Goal: Task Accomplishment & Management: Manage account settings

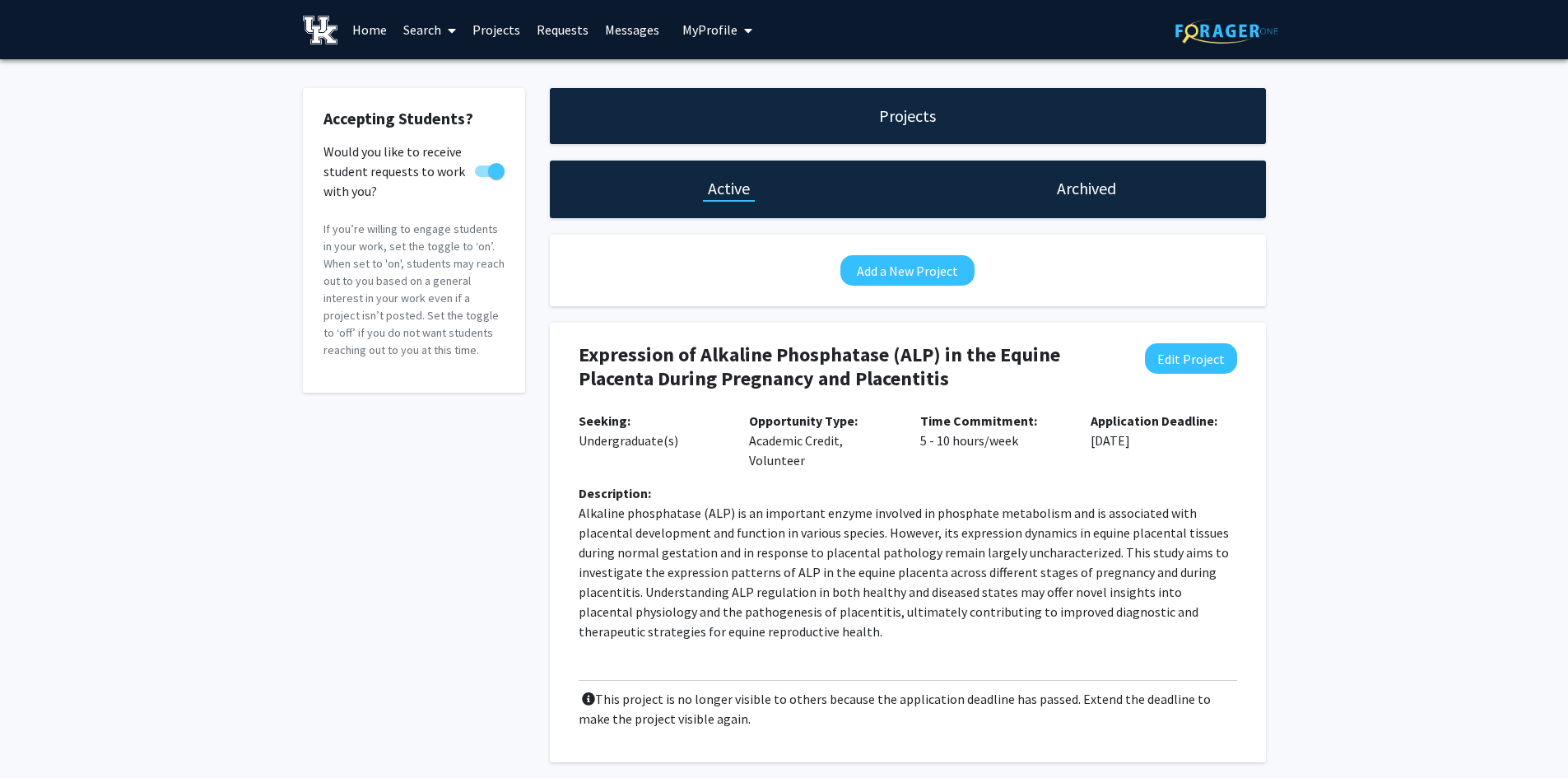
scroll to position [197, 0]
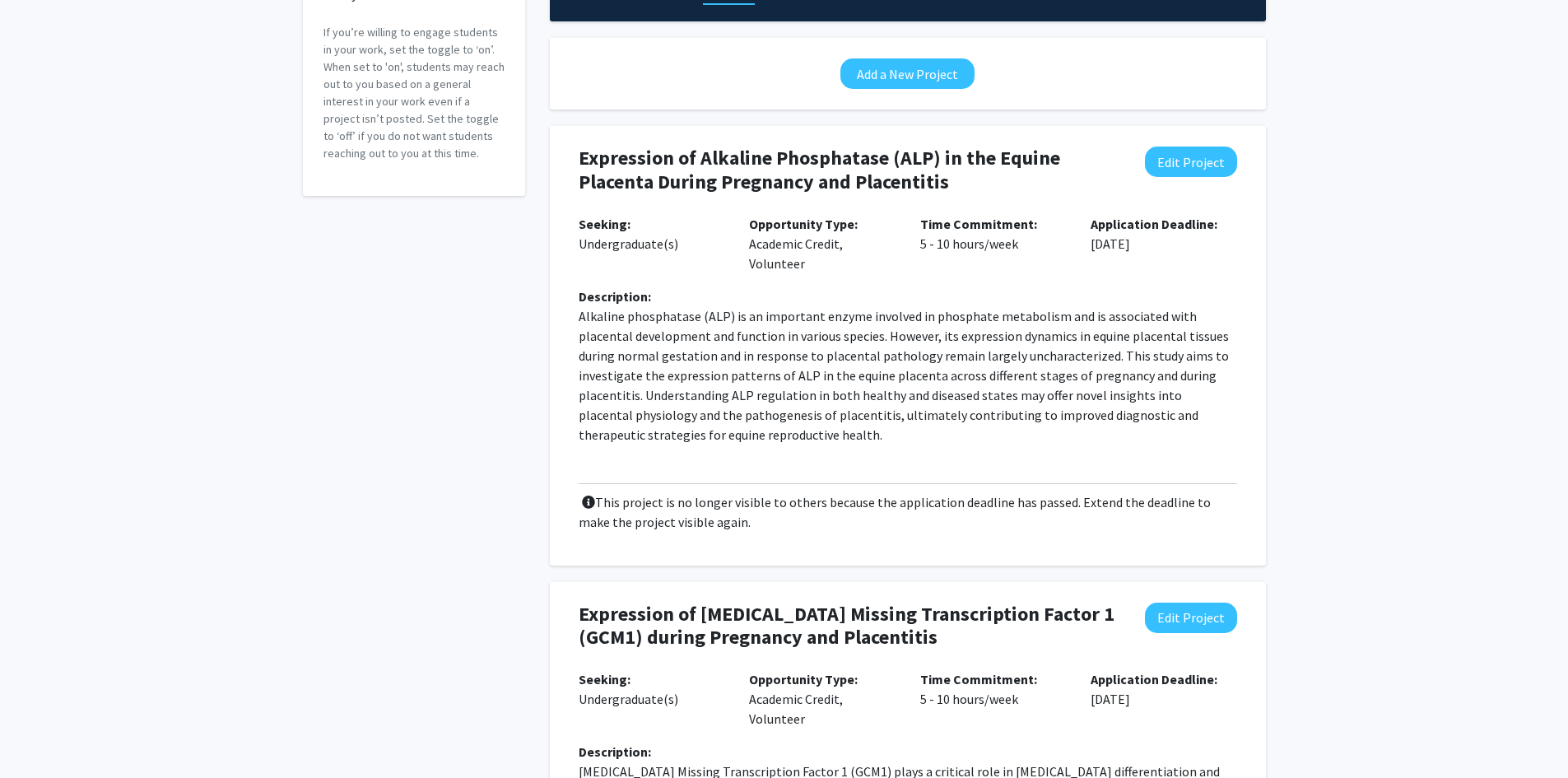
click at [744, 355] on p "Alkaline phosphatase (ALP) is an important enzyme involved in phosphate metabol…" at bounding box center [907, 375] width 658 height 139
click at [1211, 166] on button "Edit Project" at bounding box center [1191, 161] width 92 height 30
select select "5 - 10"
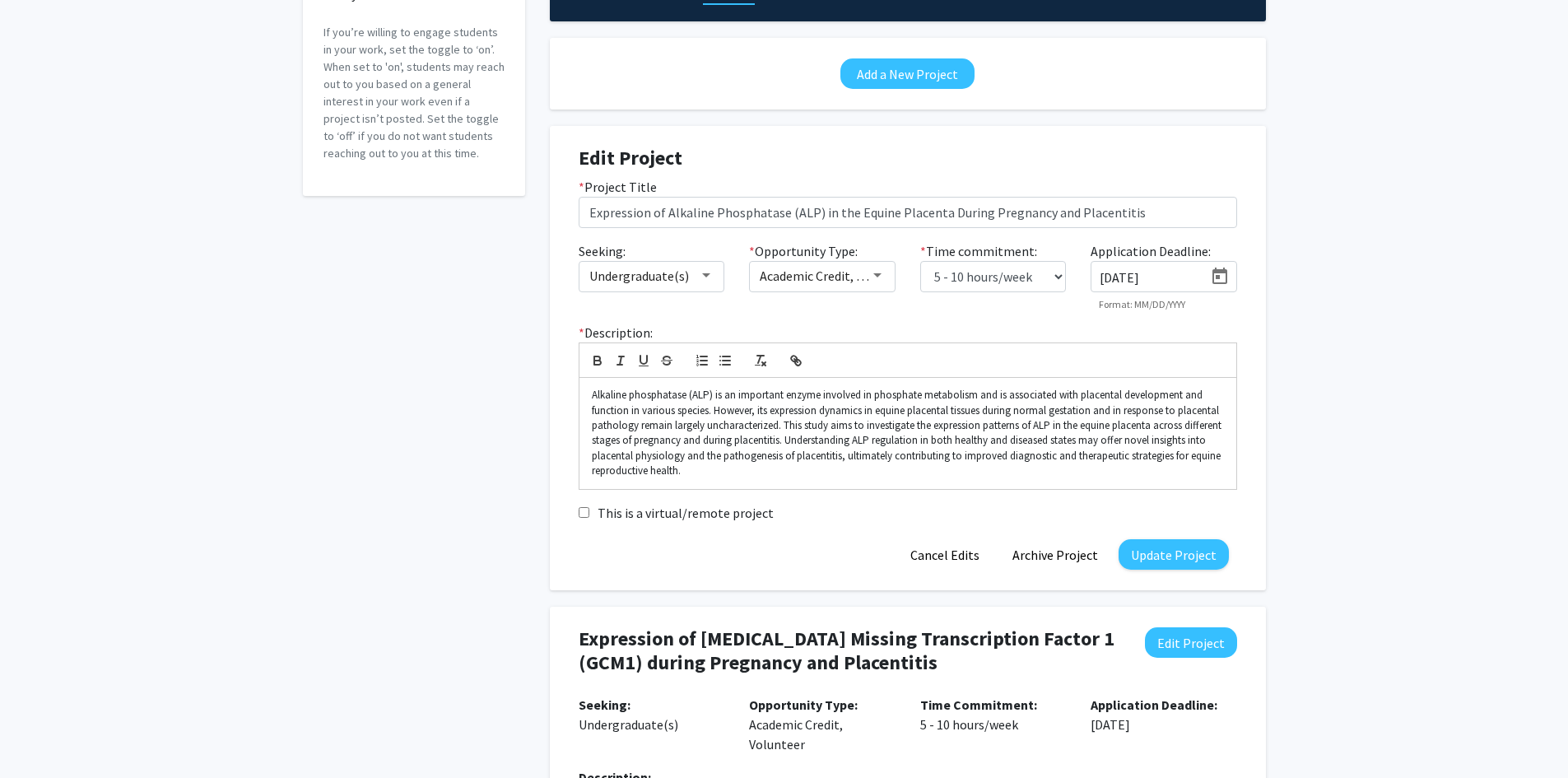
click at [1215, 271] on icon "Open calendar" at bounding box center [1219, 275] width 15 height 17
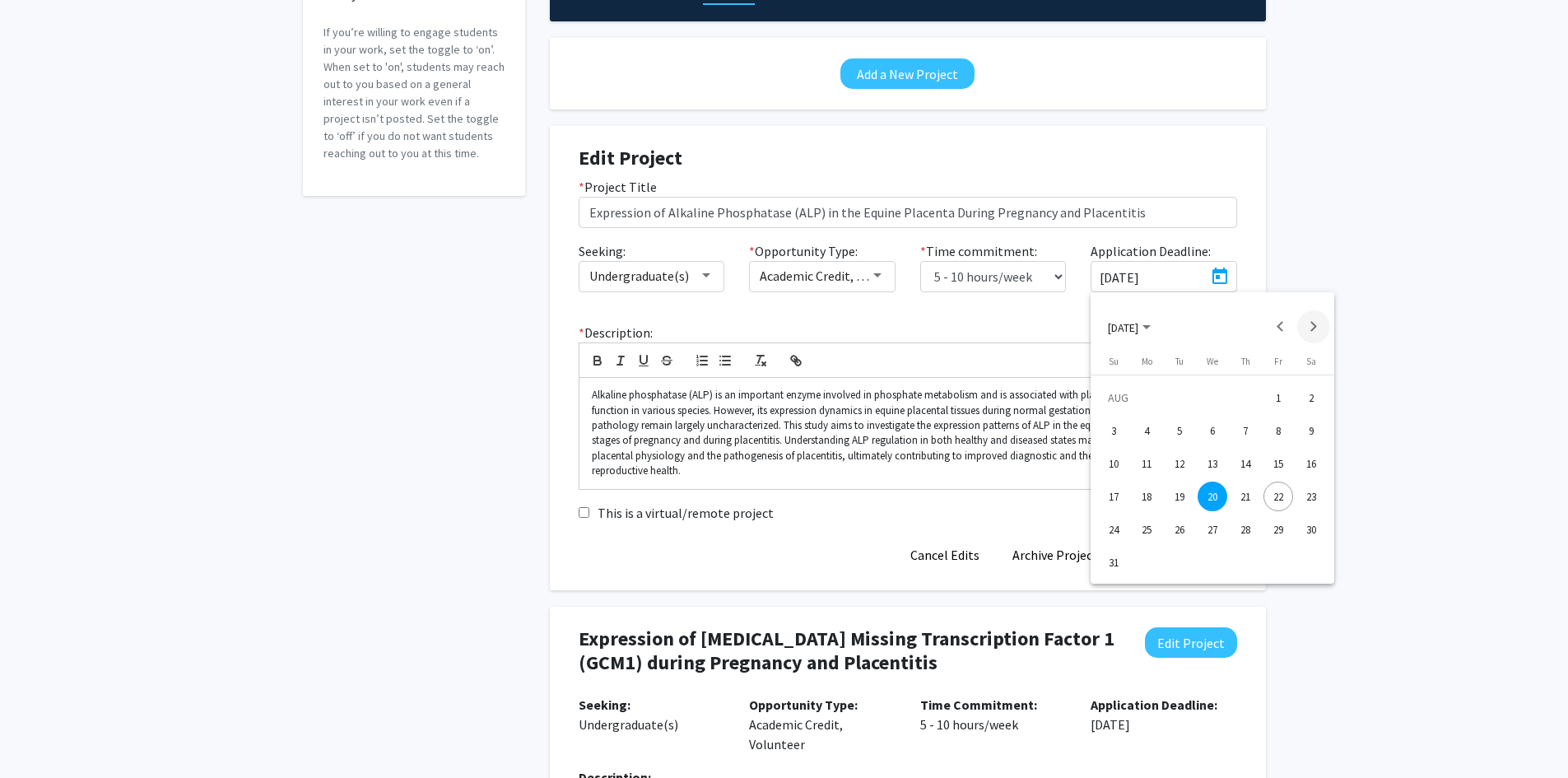
click at [1316, 322] on button "Next month" at bounding box center [1313, 326] width 32 height 32
click at [1172, 562] on div "30" at bounding box center [1179, 562] width 30 height 30
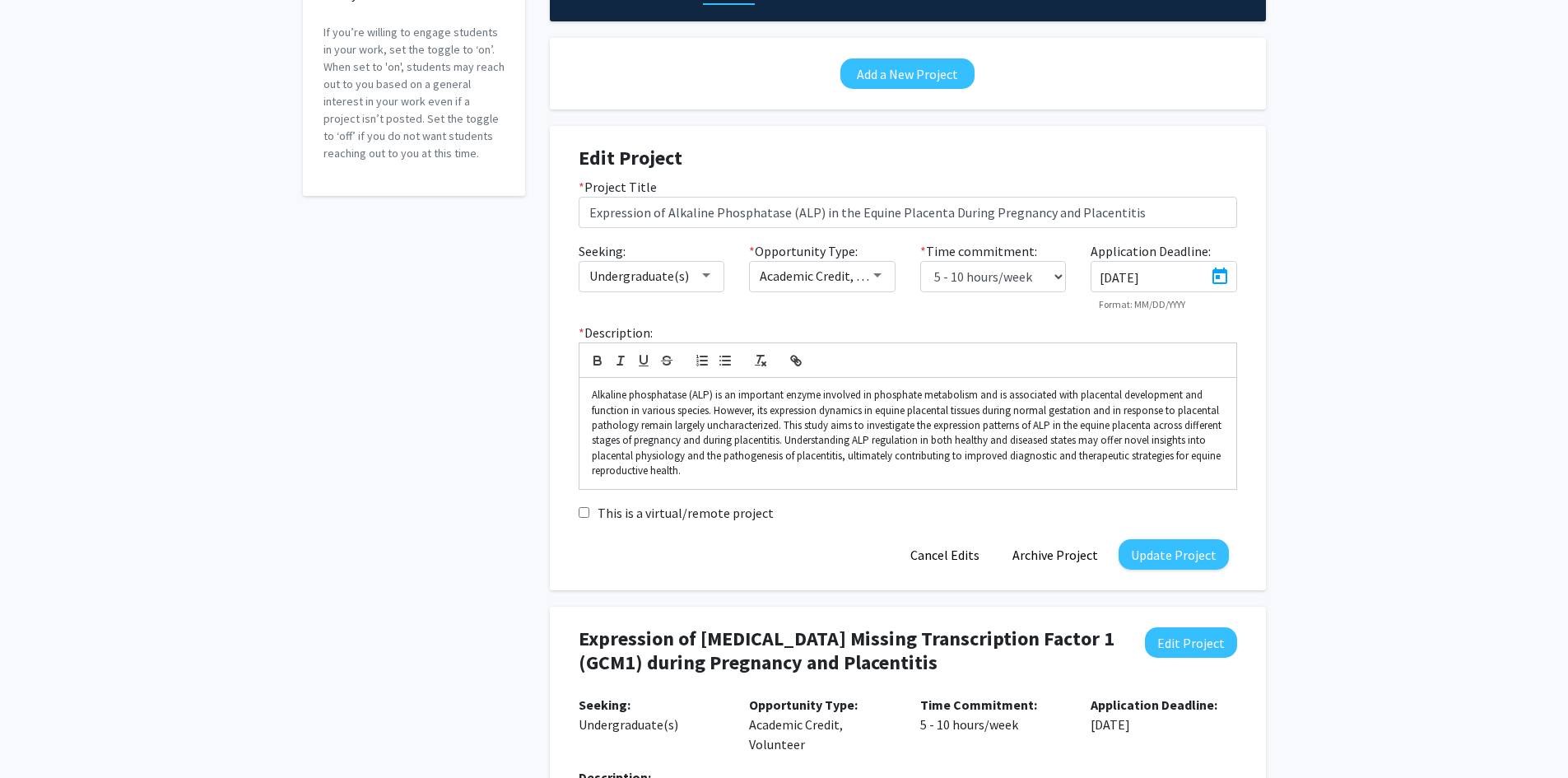
type input "[DATE]"
click at [1182, 557] on button "Update Project" at bounding box center [1174, 554] width 110 height 30
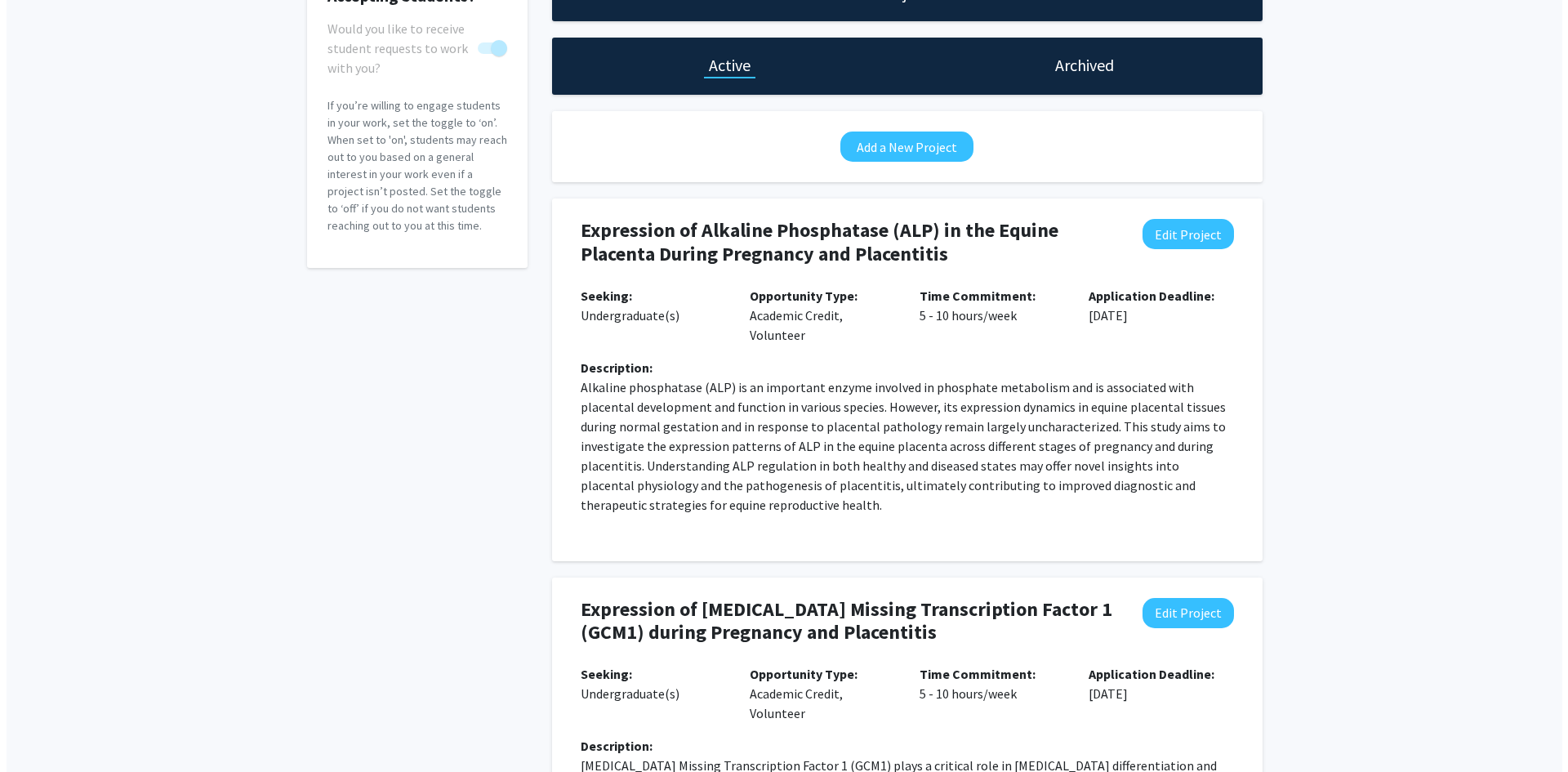
scroll to position [0, 0]
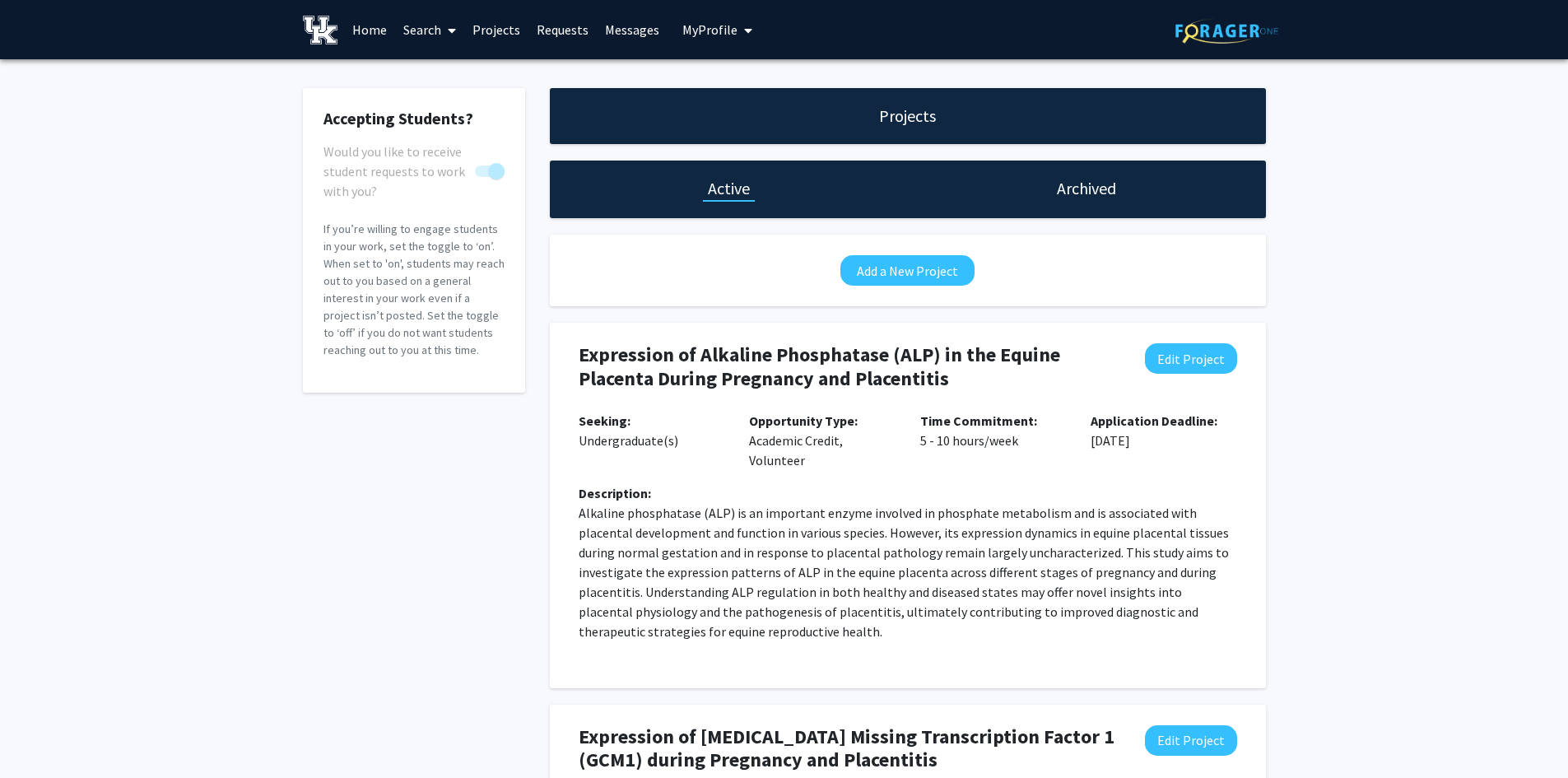
click at [486, 30] on link "Projects" at bounding box center [496, 30] width 64 height 58
click at [636, 31] on link "Messages" at bounding box center [633, 30] width 71 height 58
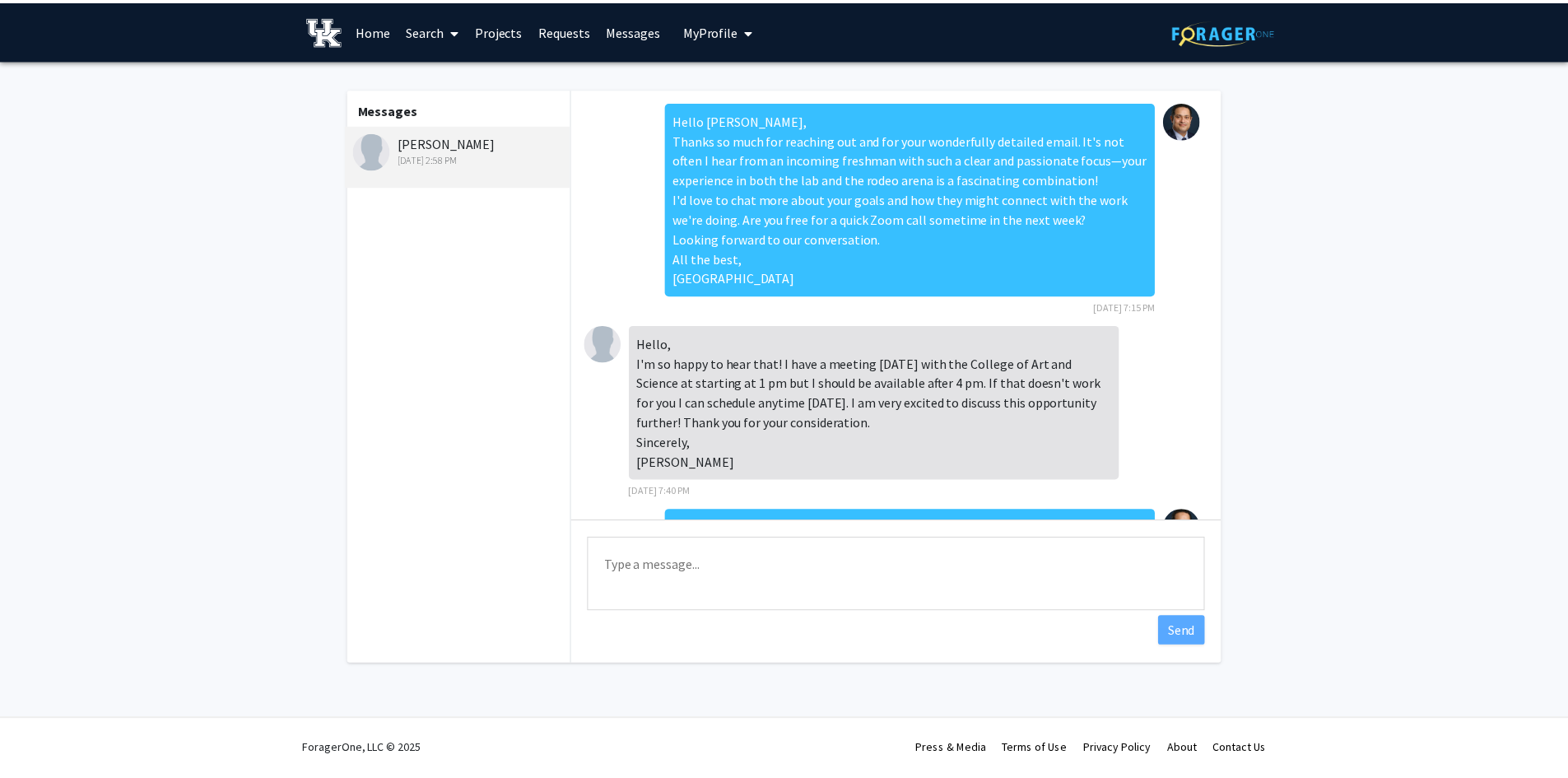
scroll to position [1313, 0]
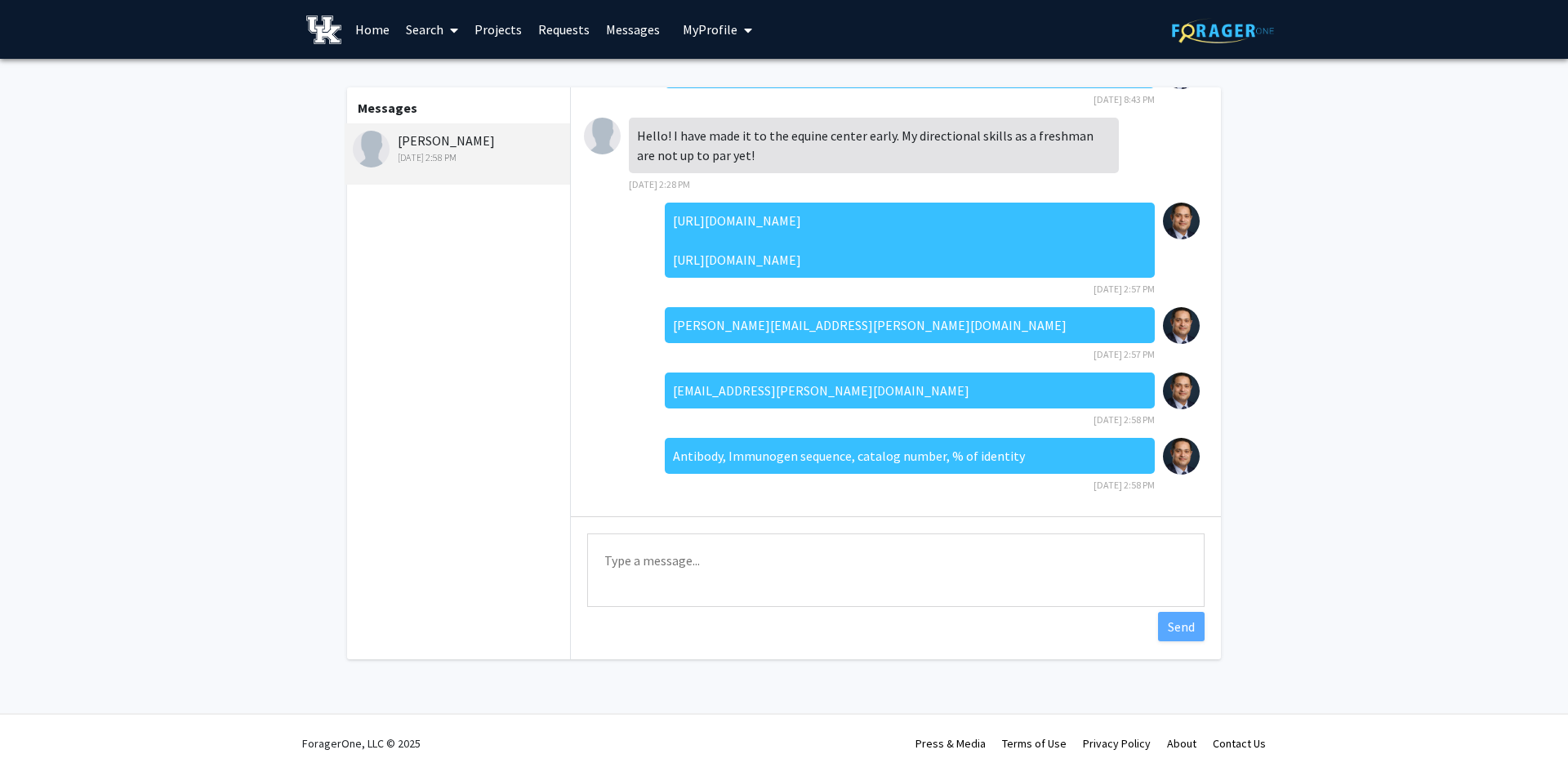
click at [463, 137] on div "[PERSON_NAME] [DATE] 2:58 PM" at bounding box center [459, 147] width 213 height 34
click at [521, 22] on link "Projects" at bounding box center [498, 29] width 63 height 58
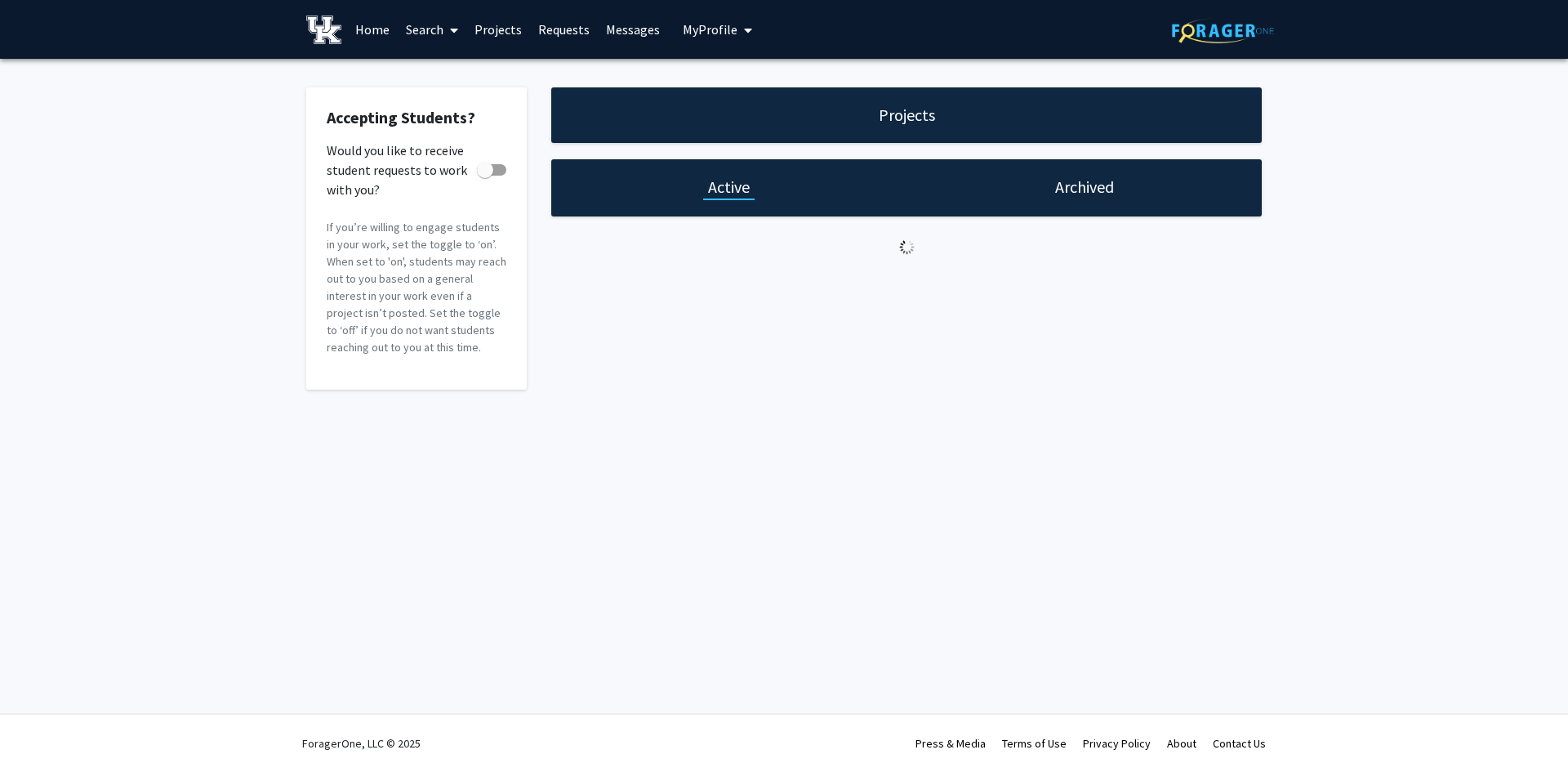
checkbox input "true"
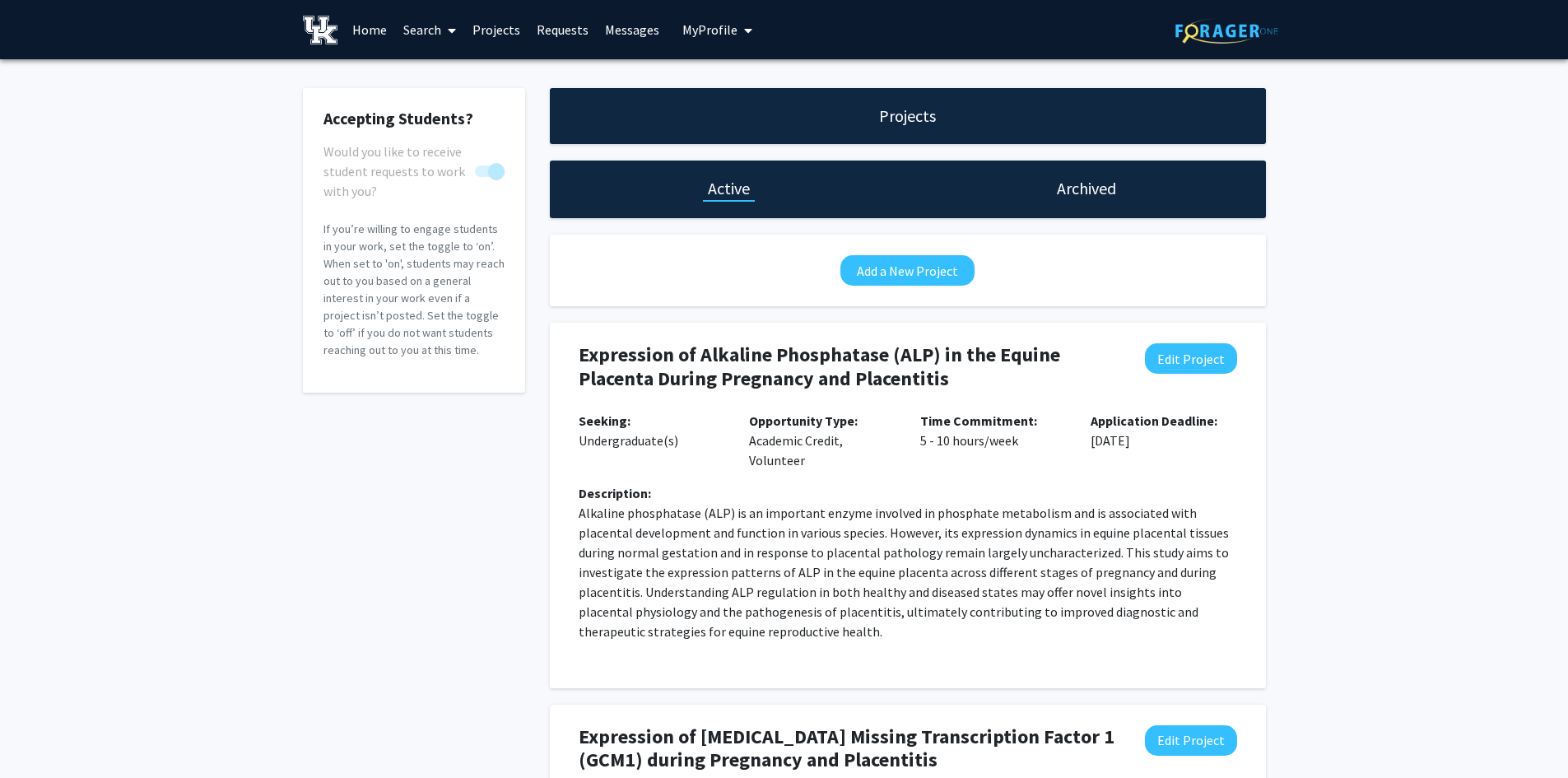
click at [687, 28] on span "My Profile" at bounding box center [710, 30] width 55 height 17
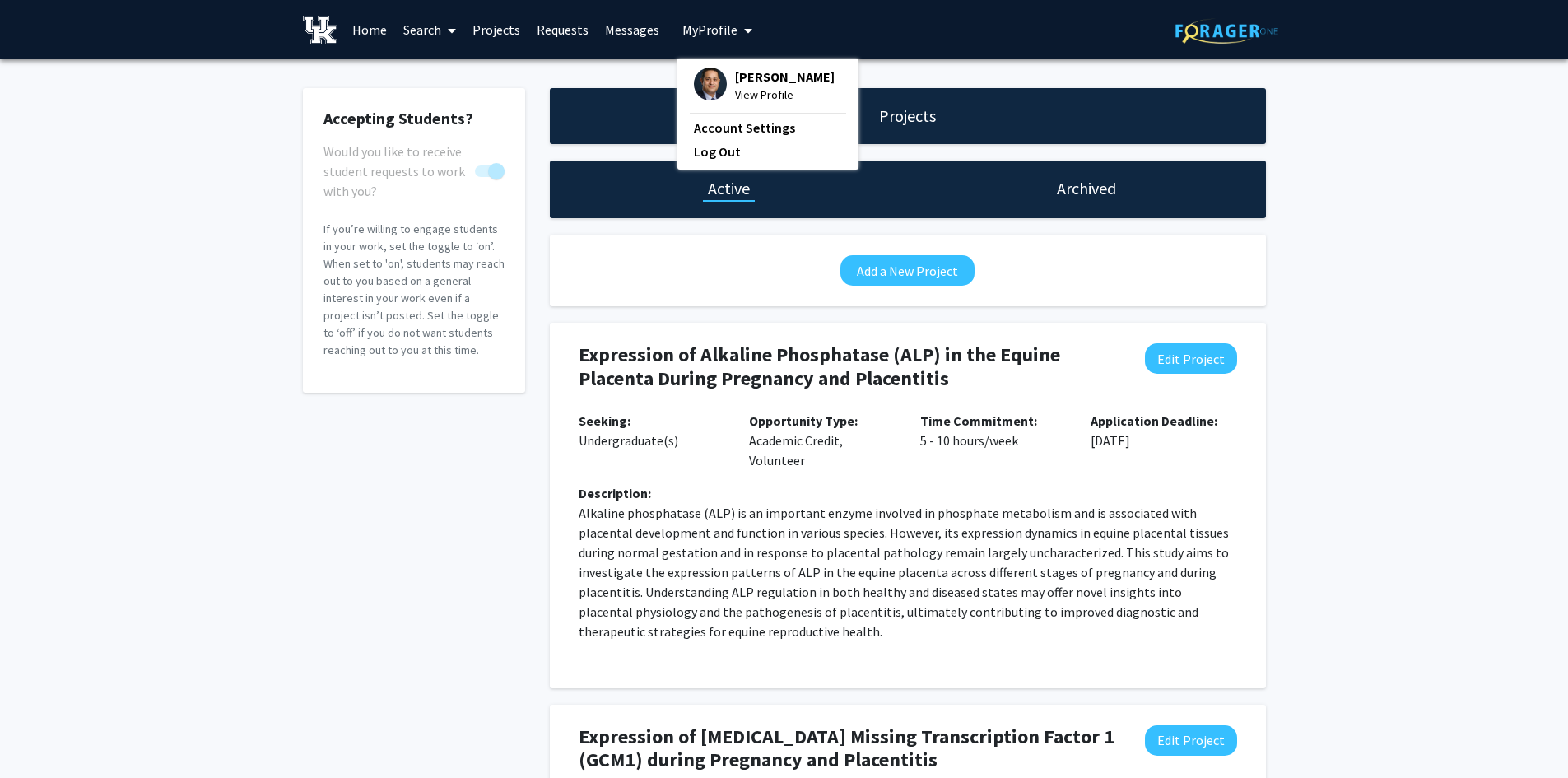
click at [551, 30] on link "Requests" at bounding box center [562, 30] width 68 height 58
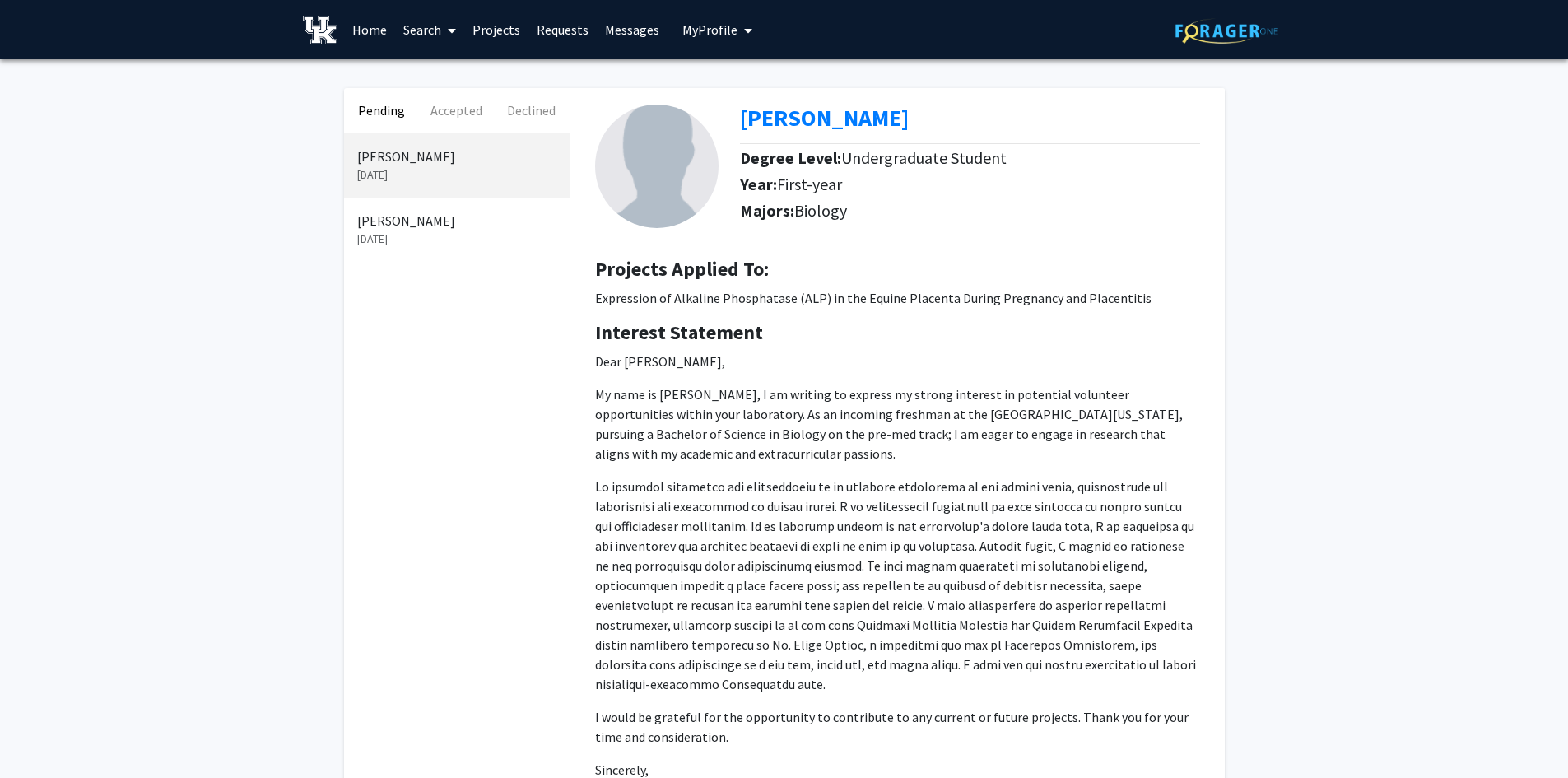
click at [441, 169] on p "[DATE]" at bounding box center [456, 175] width 199 height 18
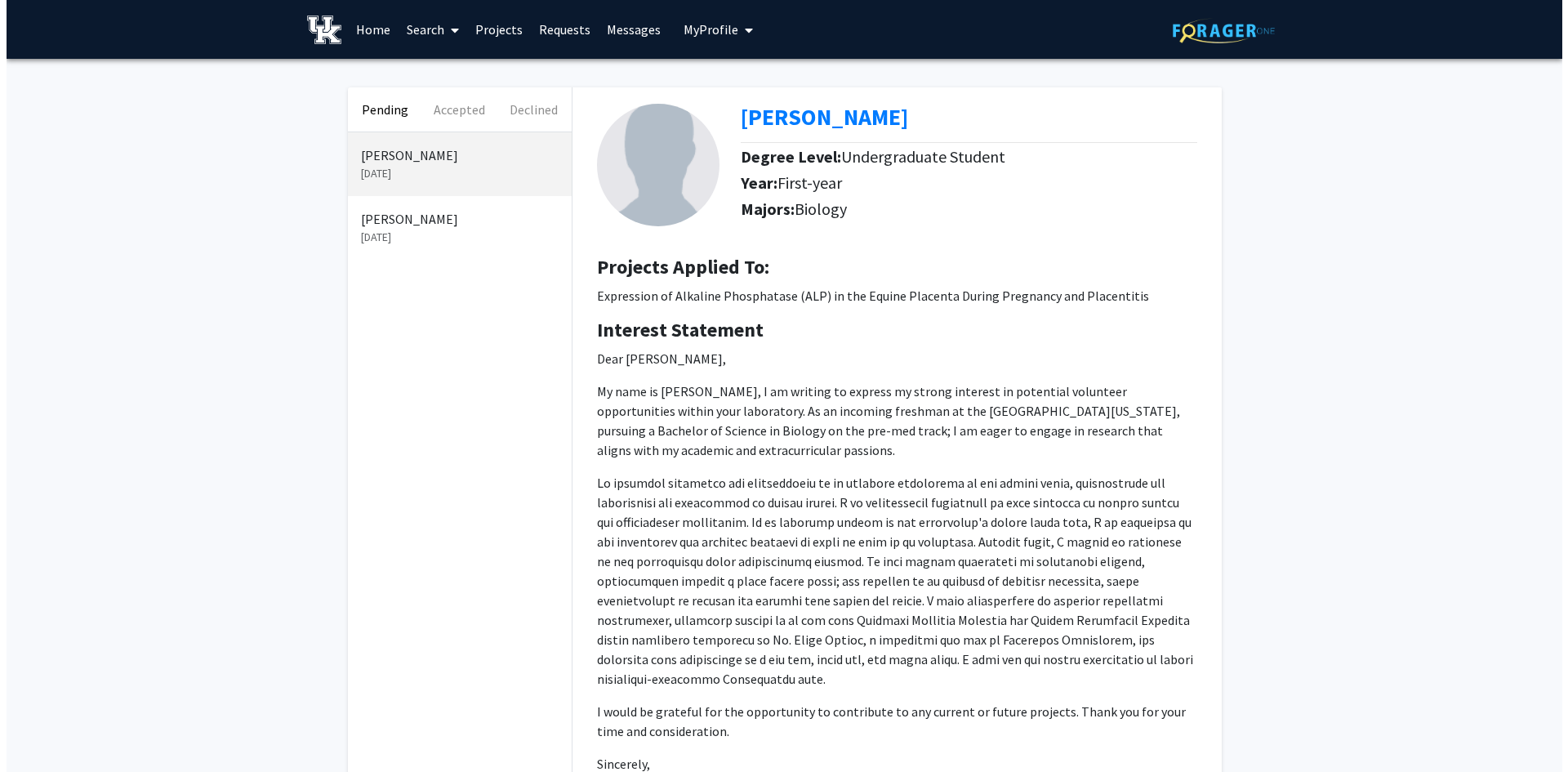
scroll to position [240, 0]
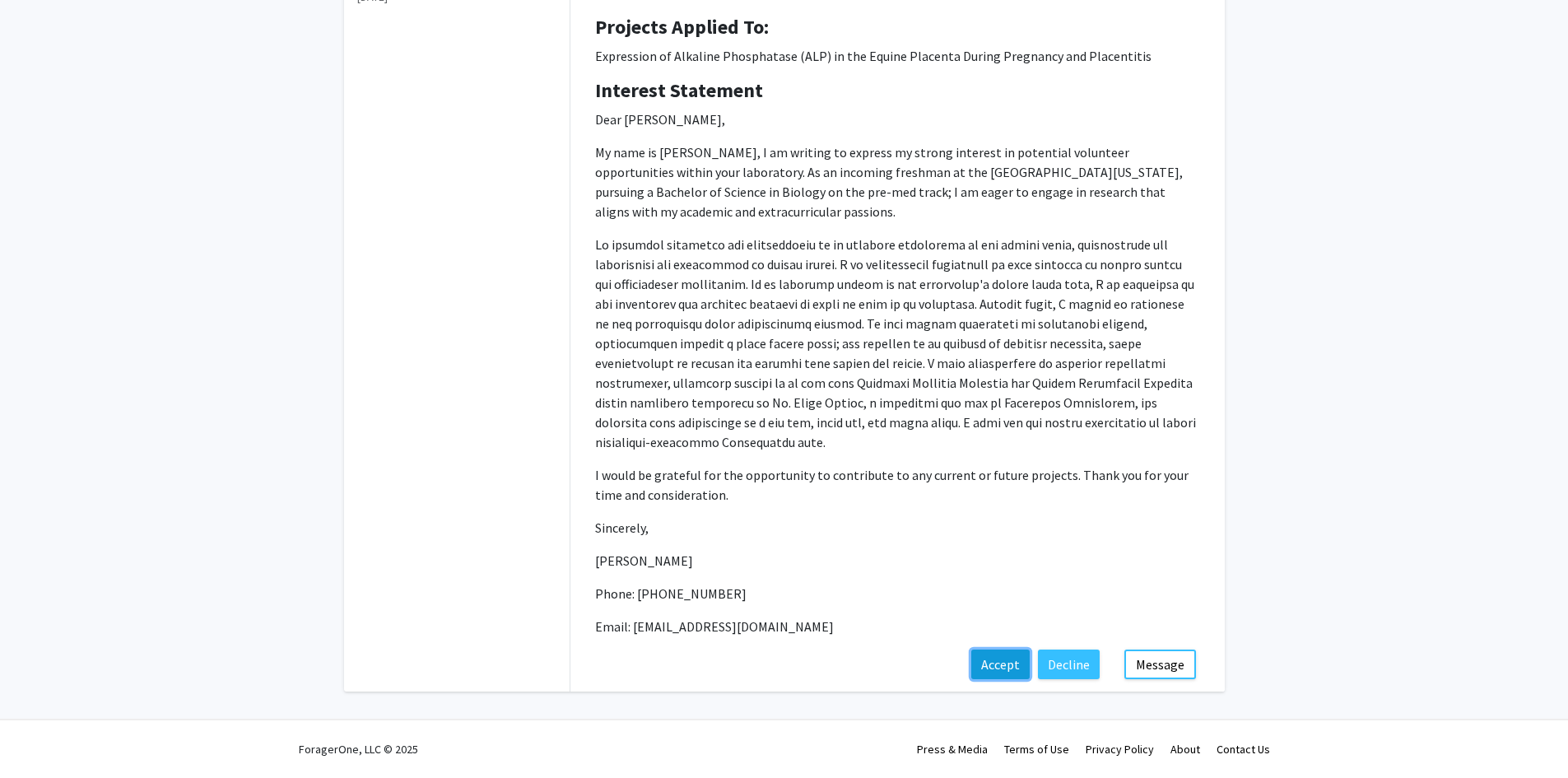
click at [1000, 654] on button "Accept" at bounding box center [999, 664] width 58 height 30
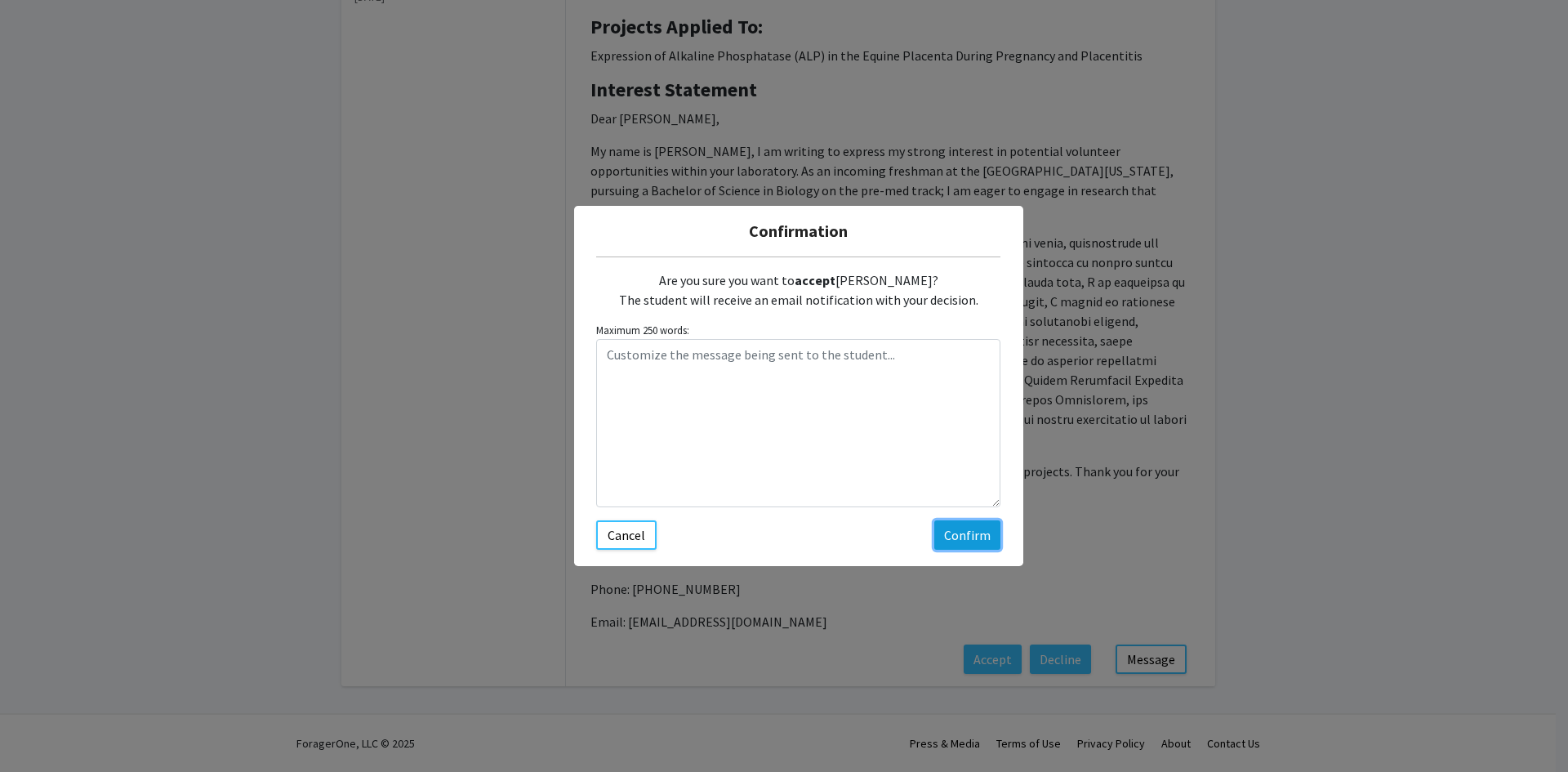
click at [955, 535] on button "Confirm" at bounding box center [968, 535] width 66 height 29
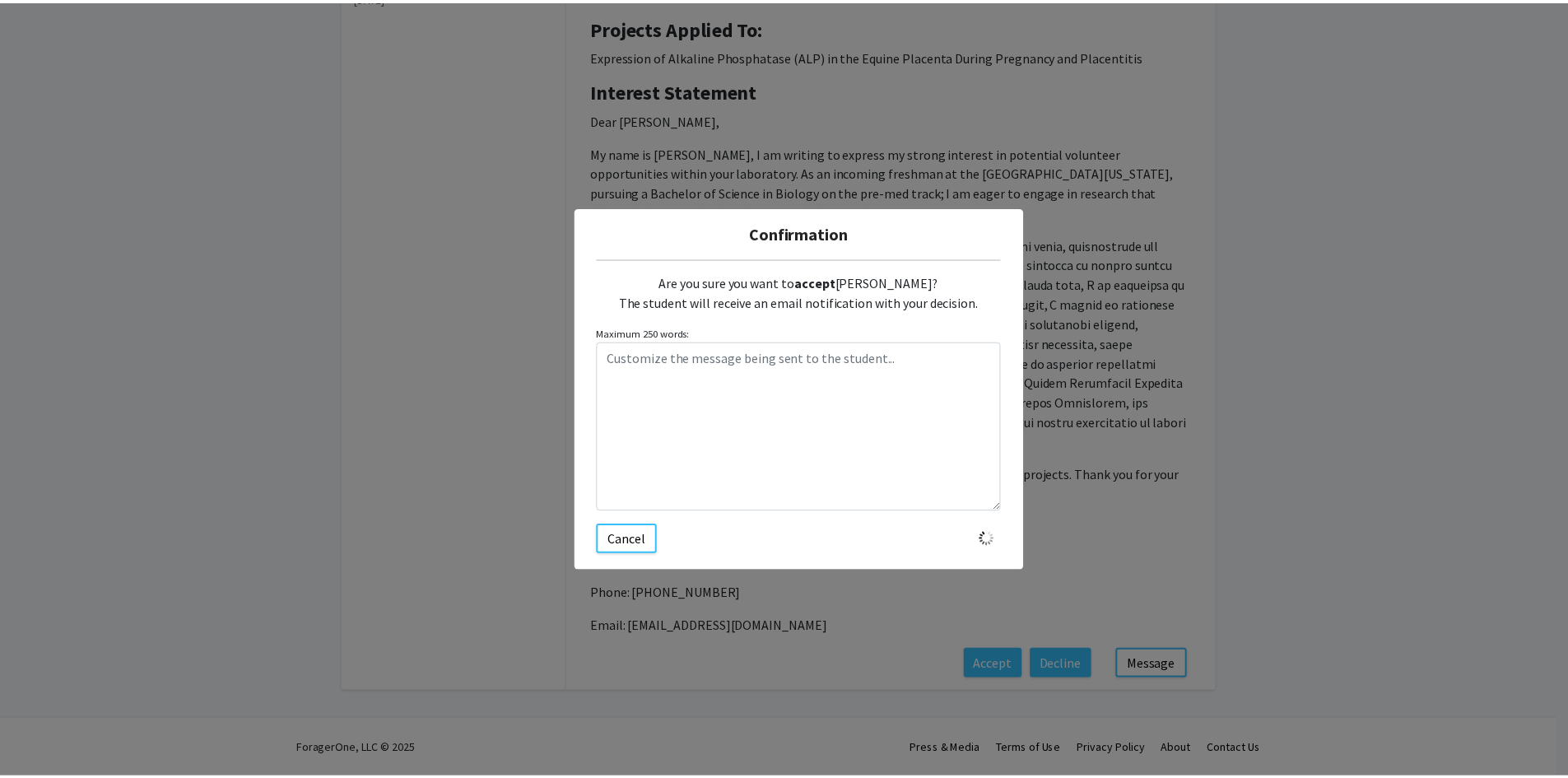
scroll to position [0, 0]
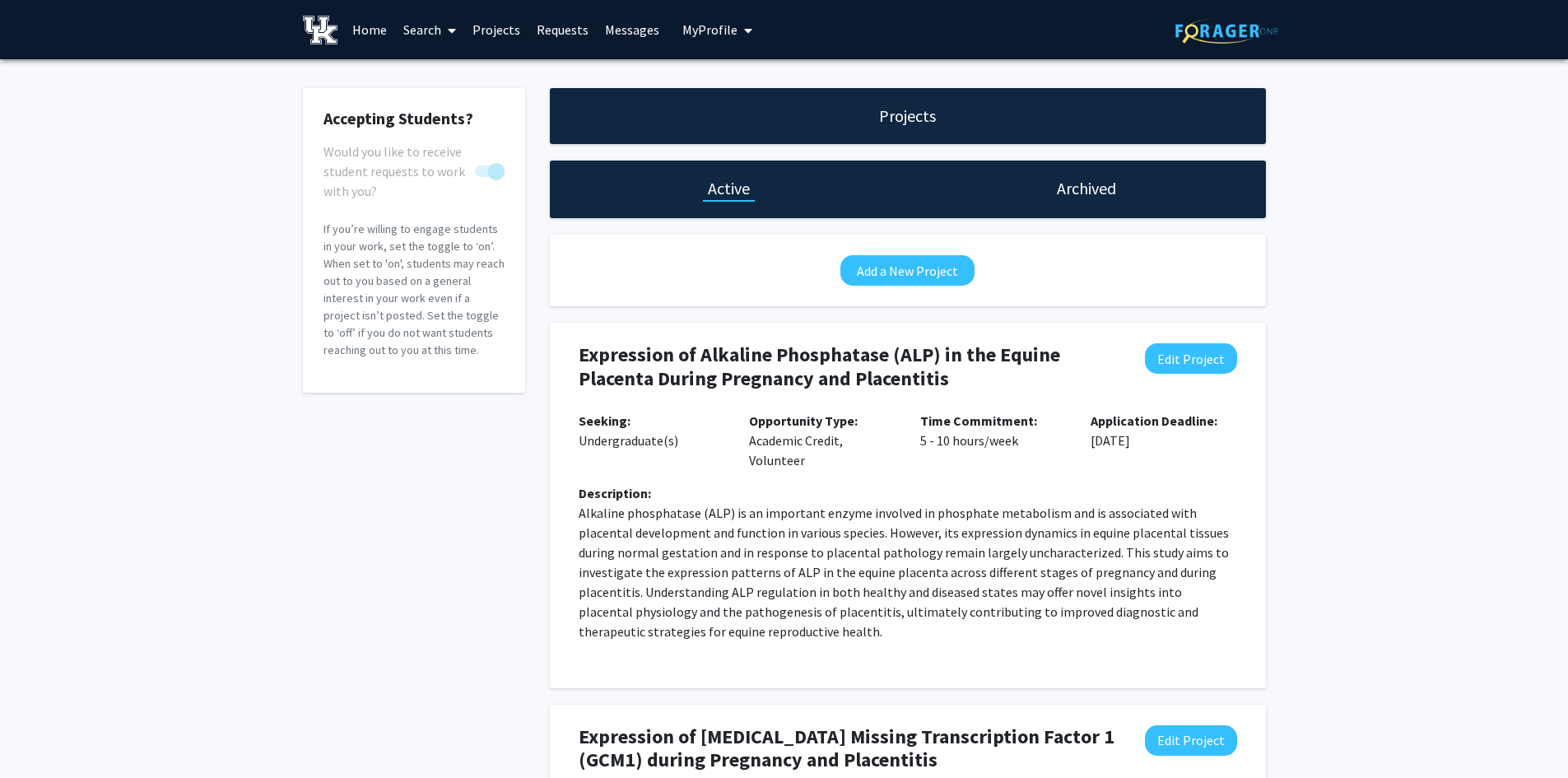
click at [551, 23] on link "Requests" at bounding box center [562, 30] width 68 height 58
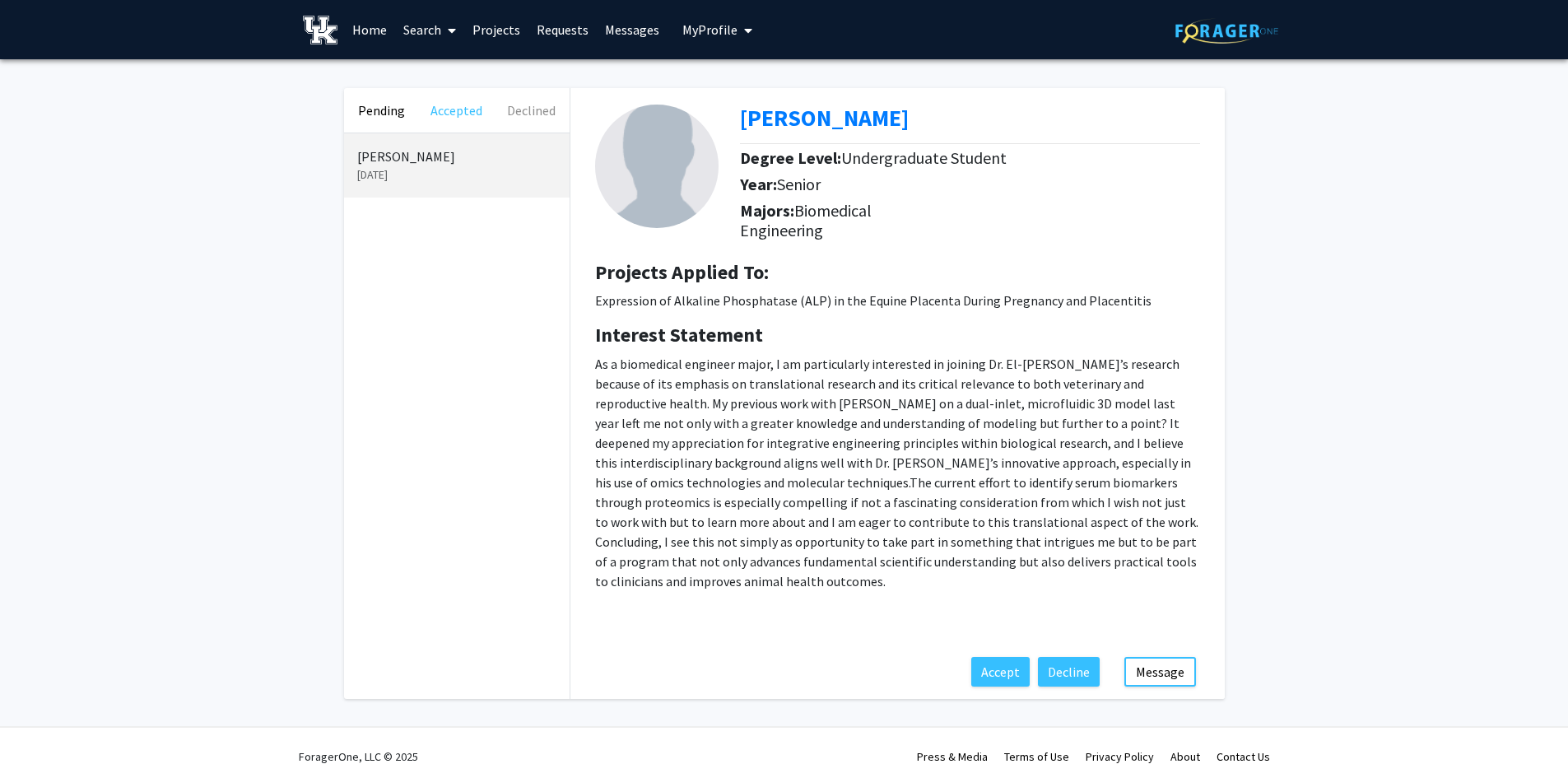
click at [458, 111] on button "Accepted" at bounding box center [456, 110] width 75 height 44
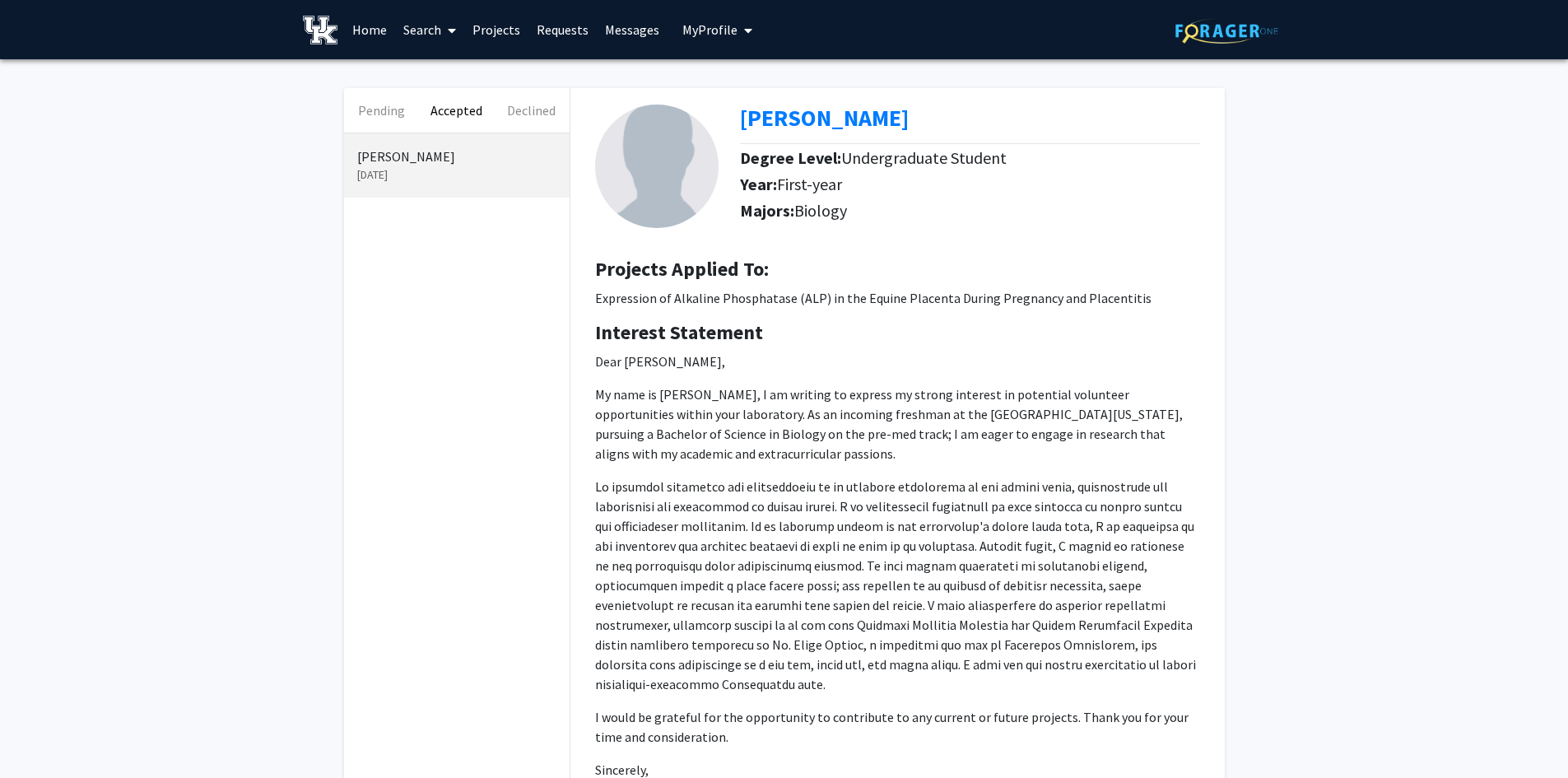
click at [417, 166] on p "[DATE]" at bounding box center [456, 175] width 199 height 18
click at [539, 113] on button "Declined" at bounding box center [531, 110] width 75 height 44
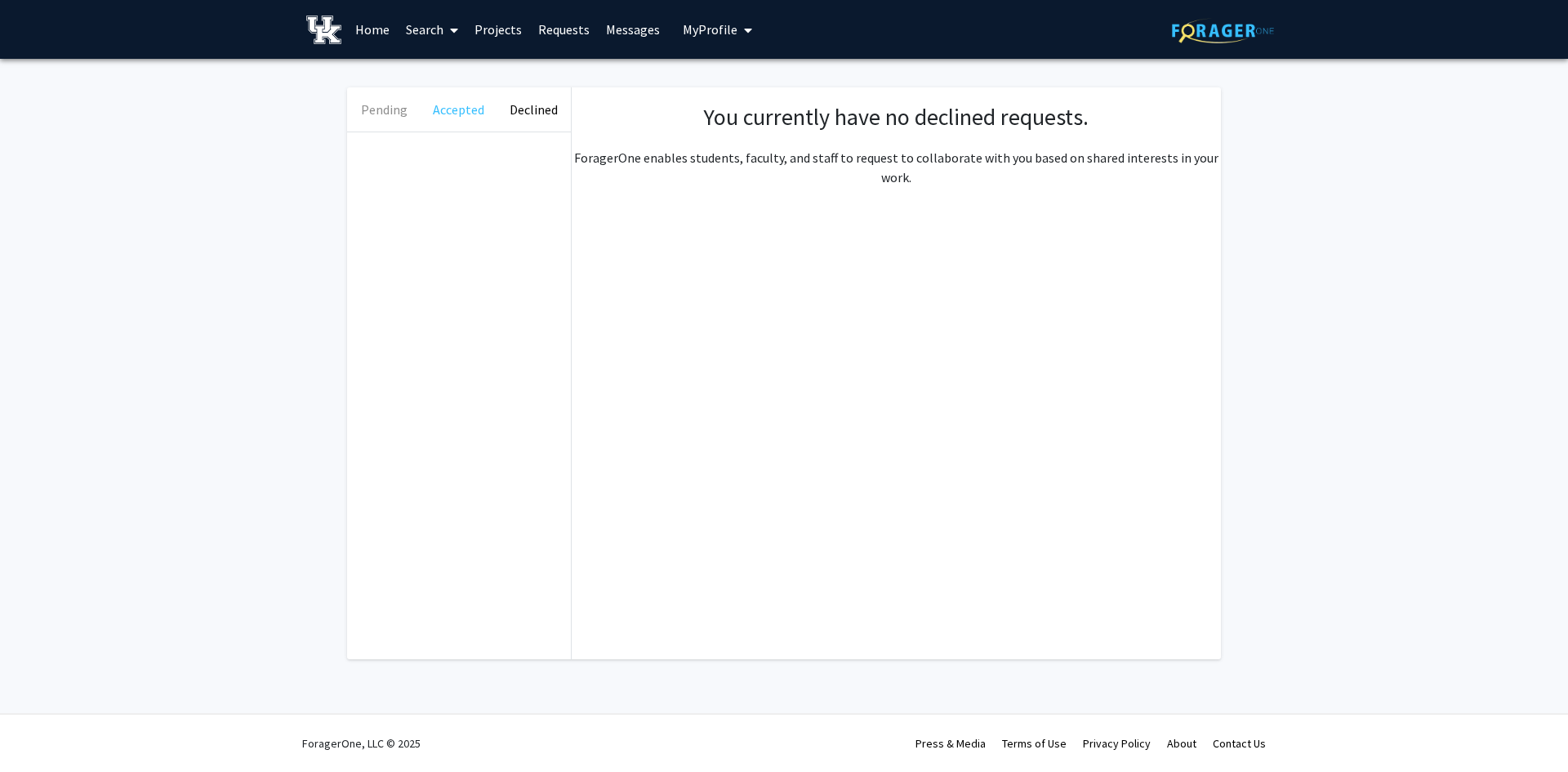
click at [452, 111] on button "Accepted" at bounding box center [459, 109] width 74 height 44
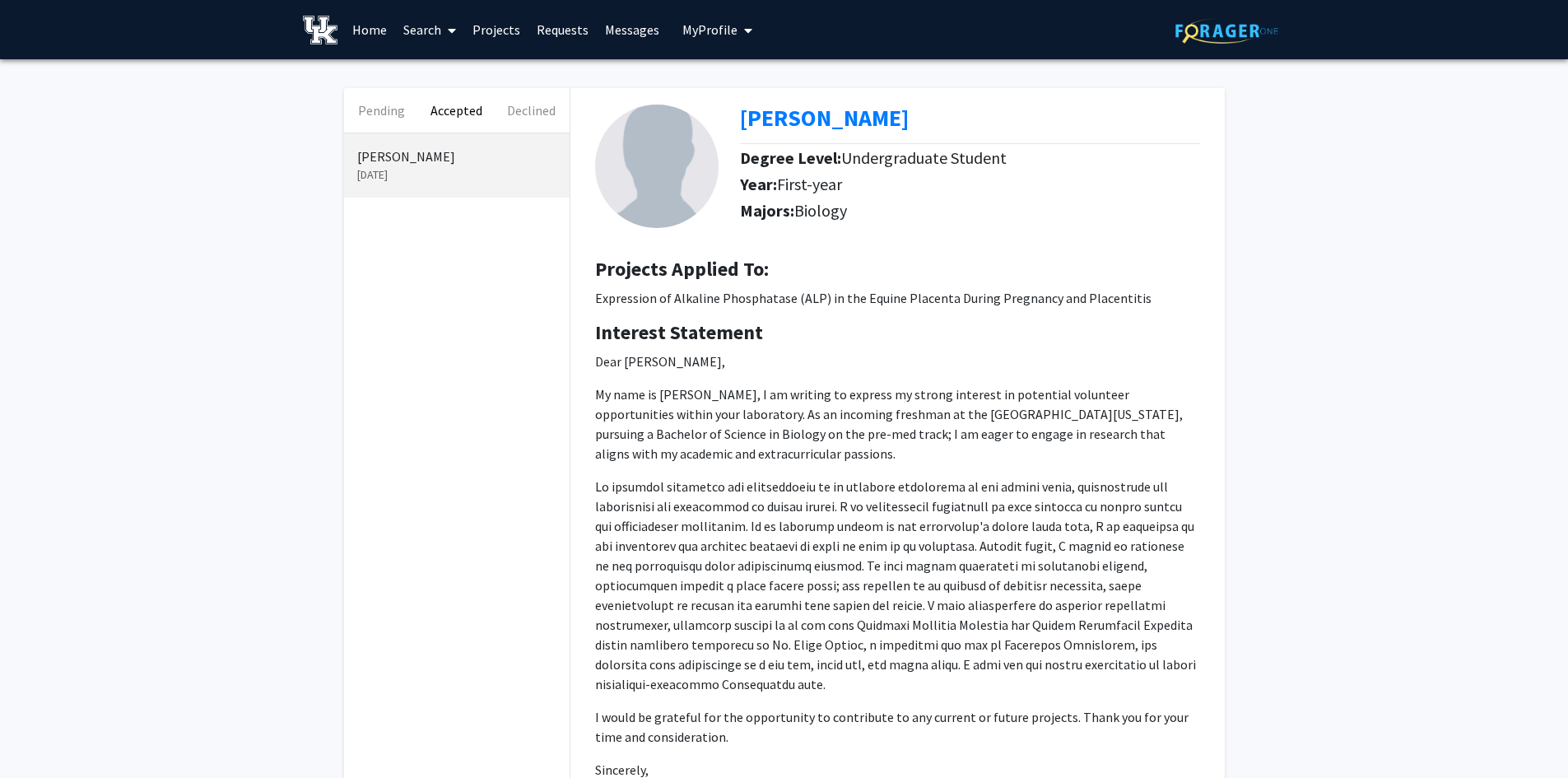
click at [435, 276] on div "[PERSON_NAME] [DATE]" at bounding box center [456, 533] width 225 height 800
